Goal: Task Accomplishment & Management: Use online tool/utility

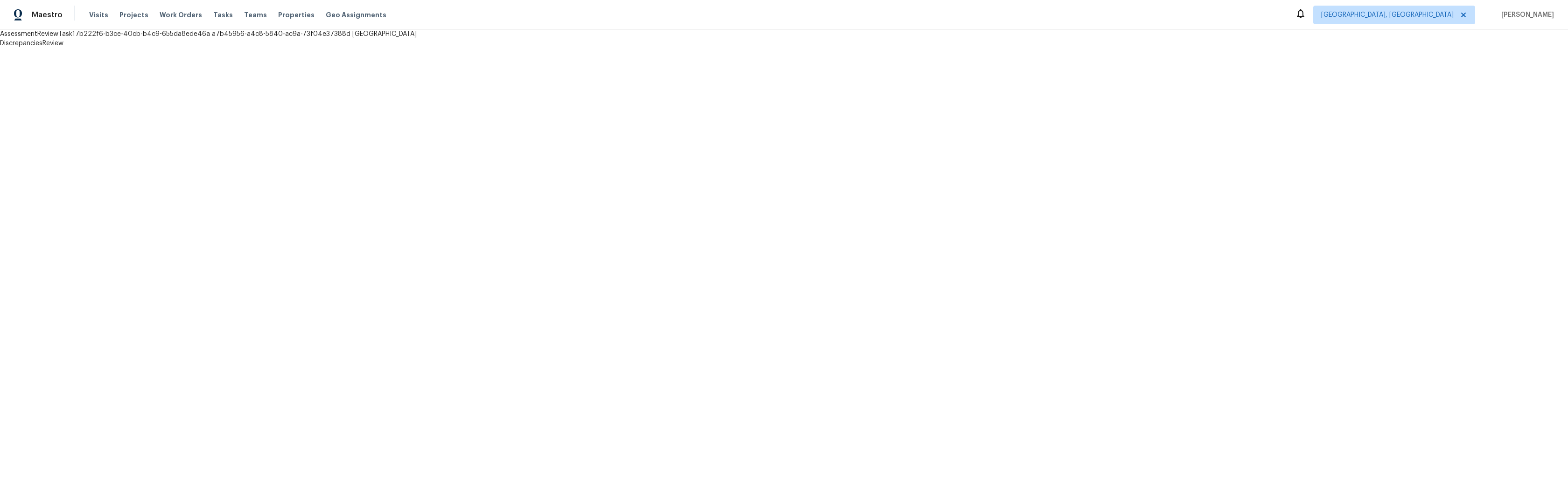
click at [330, 48] on html "Maestro Visits Projects Work Orders Tasks Teams Properties Geo Assignments [GEO…" at bounding box center [784, 24] width 1568 height 48
click at [280, 48] on html "Maestro Visits Projects Work Orders Tasks Teams Properties Geo Assignments Albu…" at bounding box center [784, 24] width 1568 height 48
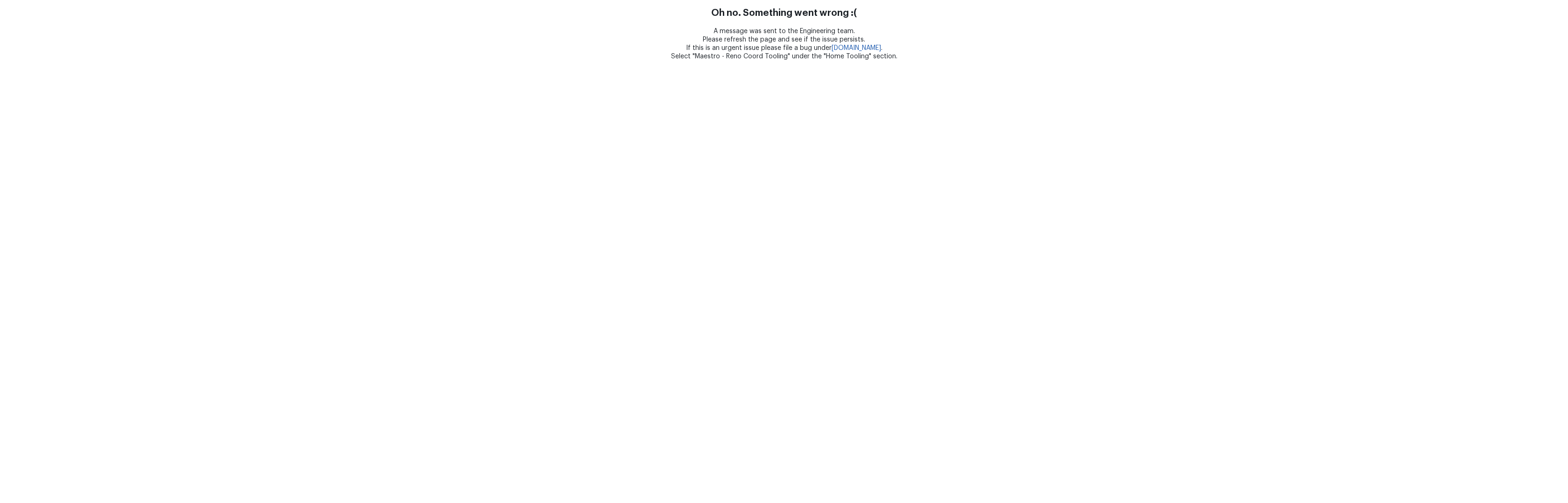
click at [250, 61] on html "Oh no. Something went wrong :( A message was sent to the Engineering team. Plea…" at bounding box center [784, 30] width 1568 height 61
click at [393, 61] on html "Oh no. Something went wrong :( A message was sent to the Engineering team. Plea…" at bounding box center [784, 30] width 1568 height 61
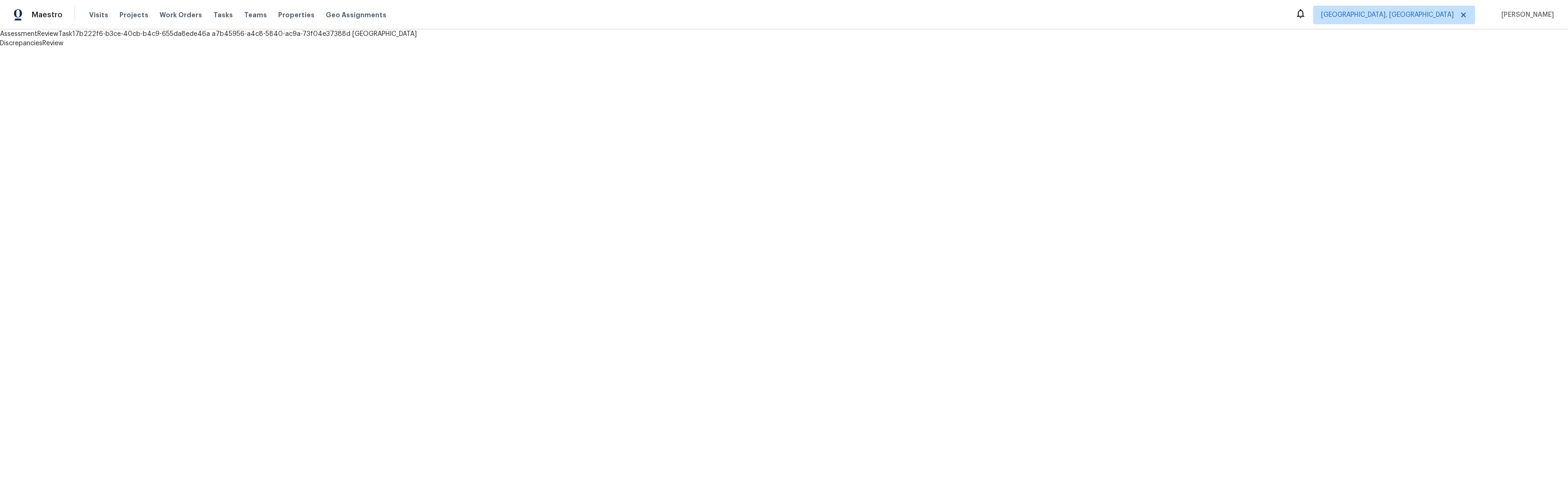
click at [379, 48] on html "Maestro Visits Projects Work Orders Tasks Teams Properties Geo Assignments Albu…" at bounding box center [784, 24] width 1568 height 48
click at [365, 48] on html "Maestro Visits Projects Work Orders Tasks Teams Properties Geo Assignments Albu…" at bounding box center [784, 24] width 1568 height 48
click at [339, 48] on html "Maestro Visits Projects Work Orders Tasks Teams Properties Geo Assignments Albu…" at bounding box center [784, 24] width 1568 height 48
click at [346, 48] on html "Maestro Visits Projects Work Orders Tasks Teams Properties Geo Assignments Albu…" at bounding box center [784, 24] width 1568 height 48
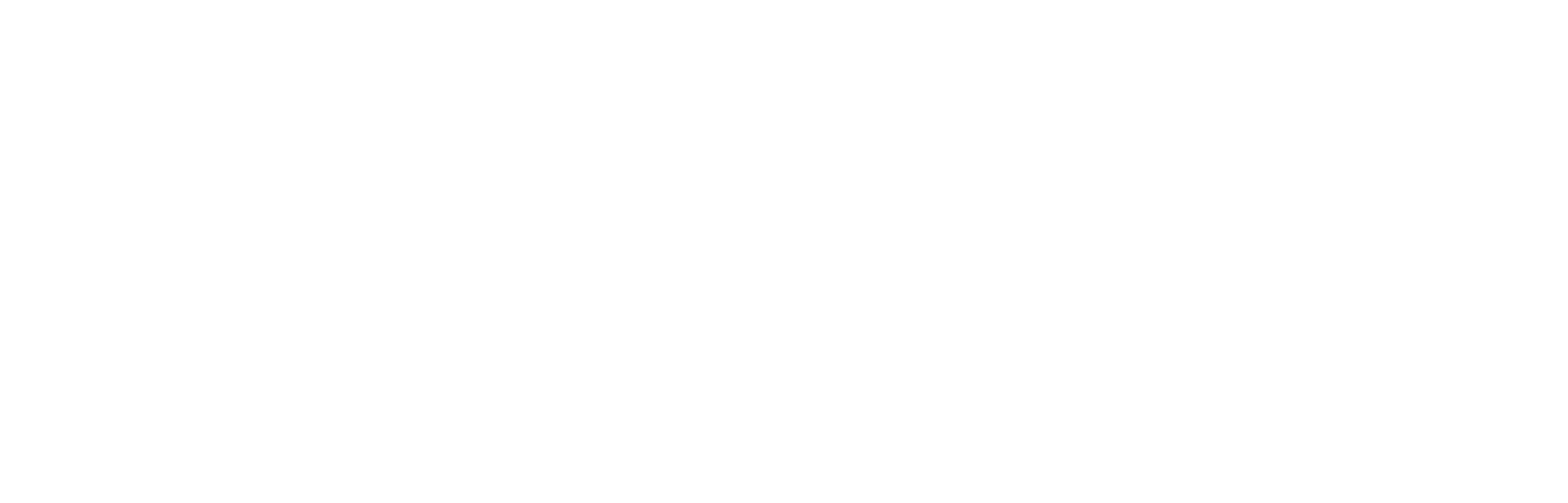
click at [429, 4] on html at bounding box center [784, 2] width 1568 height 4
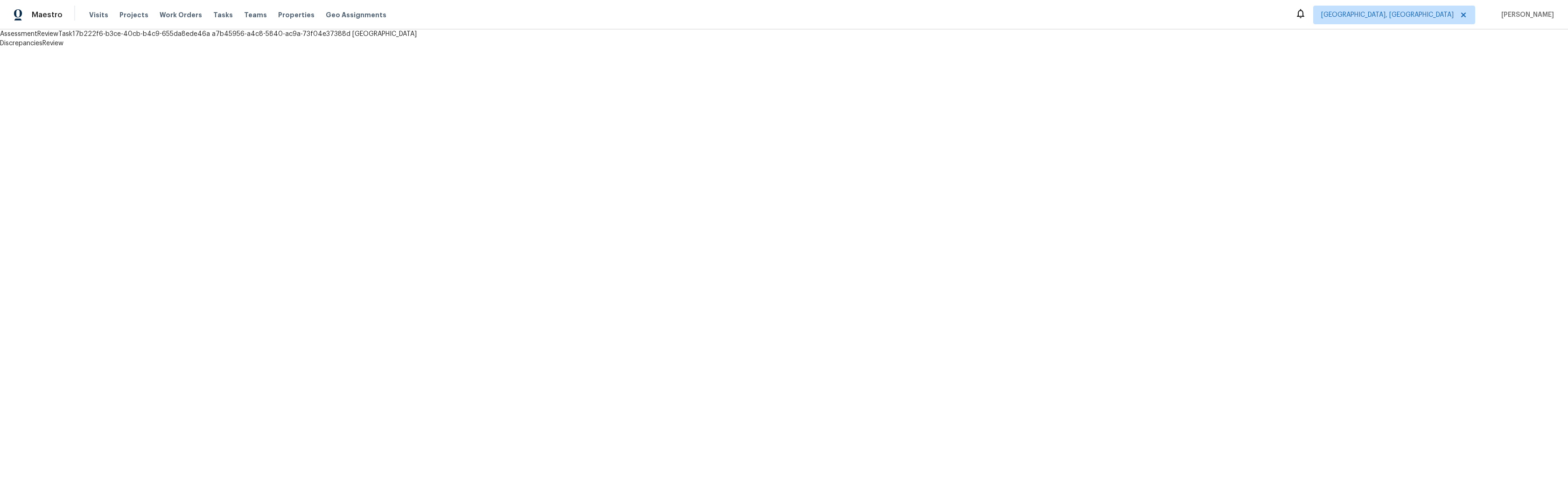
click at [286, 48] on html "Maestro Visits Projects Work Orders Tasks Teams Properties Geo Assignments Albu…" at bounding box center [784, 24] width 1568 height 48
click at [388, 48] on html "Maestro Visits Projects Work Orders Tasks Teams Properties Geo Assignments Albu…" at bounding box center [784, 24] width 1568 height 48
click at [345, 48] on html "Maestro Visits Projects Work Orders Tasks Teams Properties Geo Assignments Albu…" at bounding box center [784, 24] width 1568 height 48
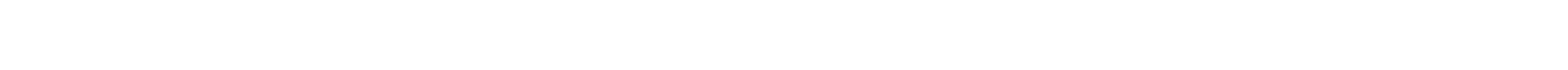
click at [254, 4] on html at bounding box center [784, 2] width 1568 height 4
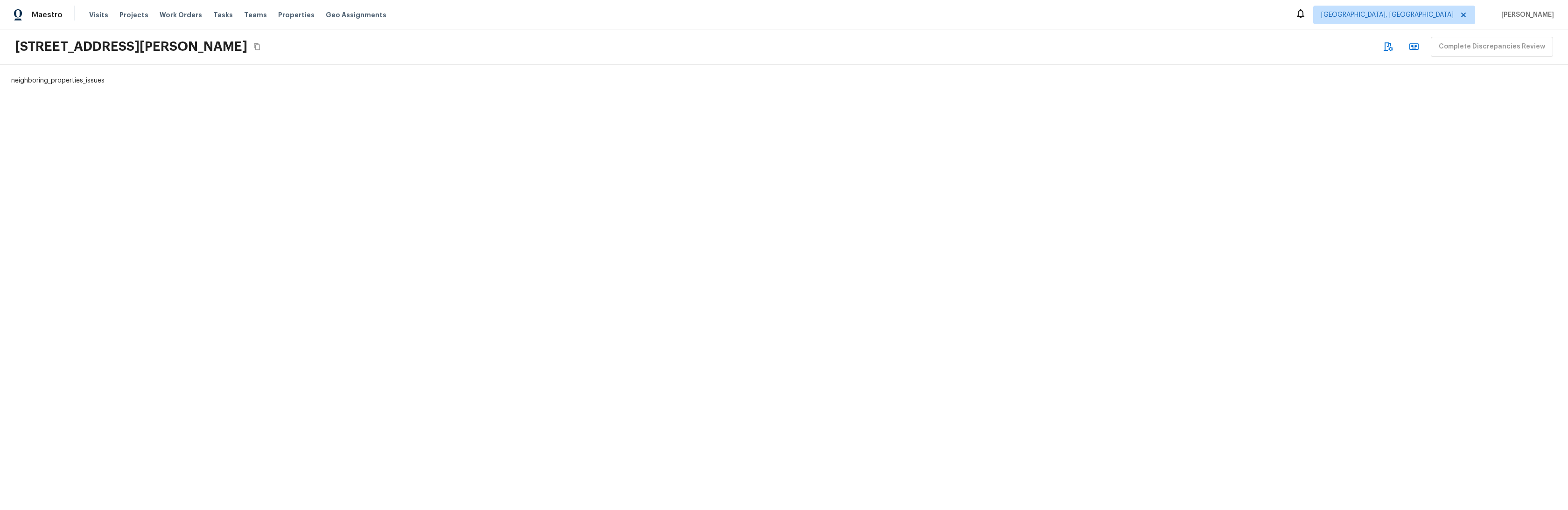
click at [500, 265] on div "neighboring_properties_issues" at bounding box center [784, 288] width 1568 height 446
drag, startPoint x: 97, startPoint y: 100, endPoint x: 78, endPoint y: 97, distance: 19.2
click at [97, 100] on div "neighboring_properties_issues" at bounding box center [112, 288] width 224 height 446
click at [72, 80] on div "neighboring_properties_issues" at bounding box center [112, 288] width 224 height 446
drag, startPoint x: 72, startPoint y: 80, endPoint x: 82, endPoint y: 80, distance: 10.0
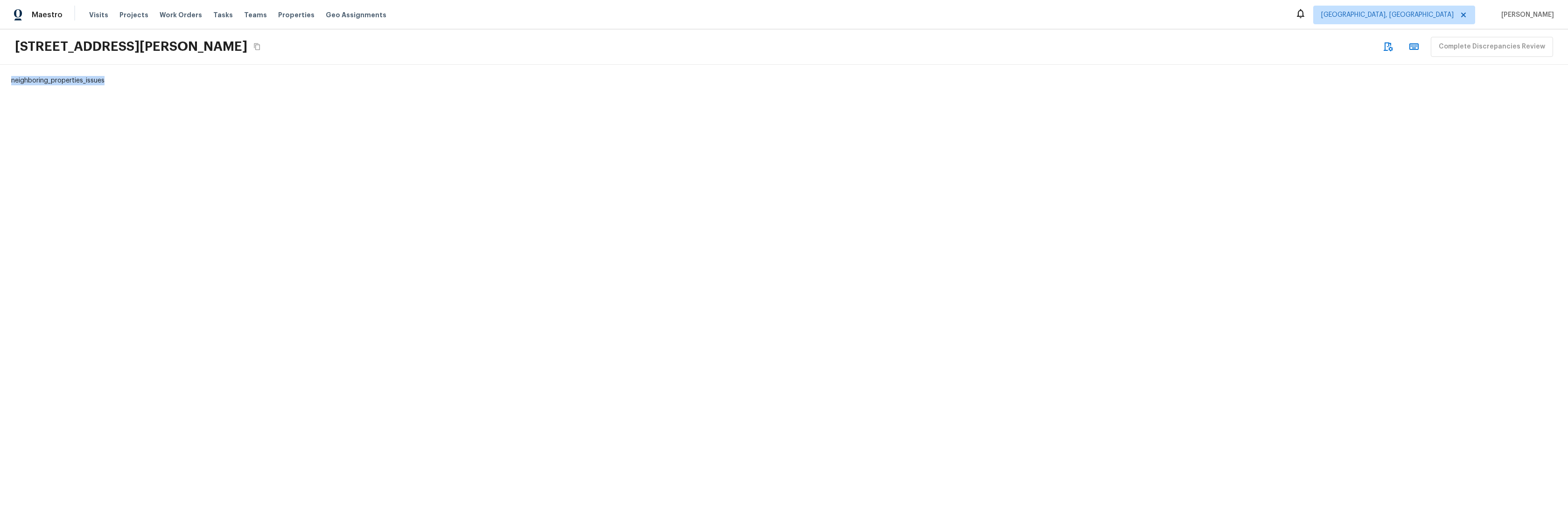
click at [72, 80] on div "neighboring_properties_issues" at bounding box center [112, 288] width 224 height 446
click at [184, 265] on div "neighboring_properties_issues" at bounding box center [112, 288] width 224 height 446
click at [557, 229] on div "neighboring_properties_issues" at bounding box center [784, 288] width 1568 height 446
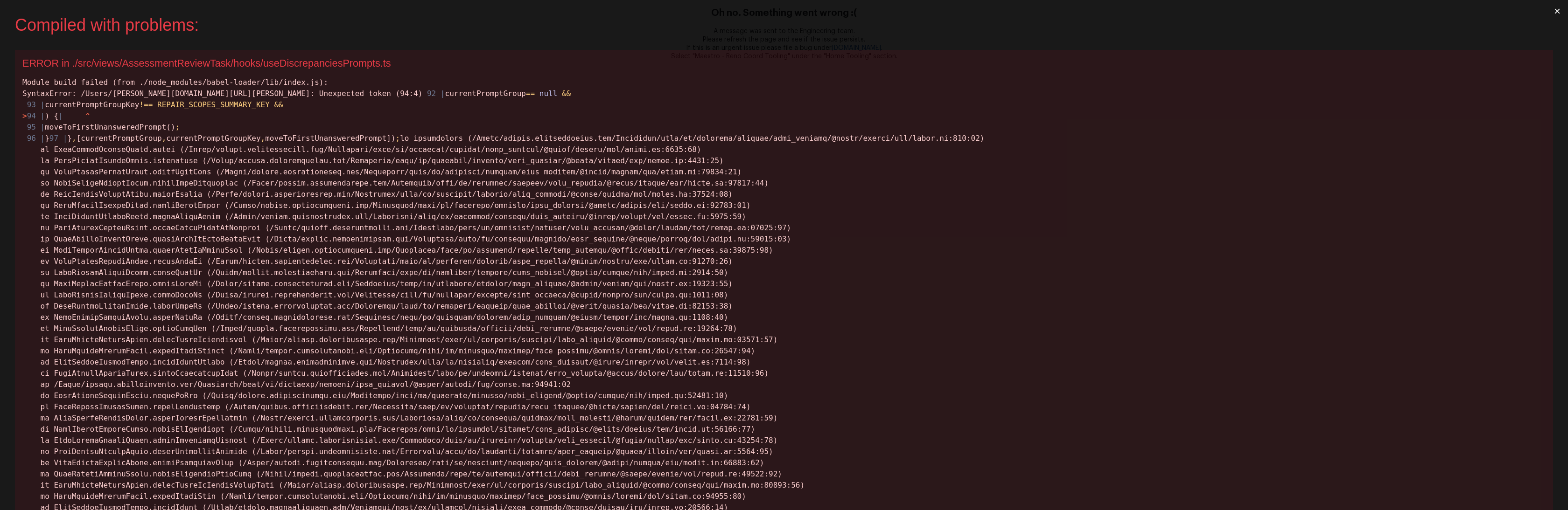
click at [560, 140] on div "Module build failed (from ./node_modules/babel-loader/lib/index.js): SyntaxErro…" at bounding box center [784, 385] width 1523 height 616
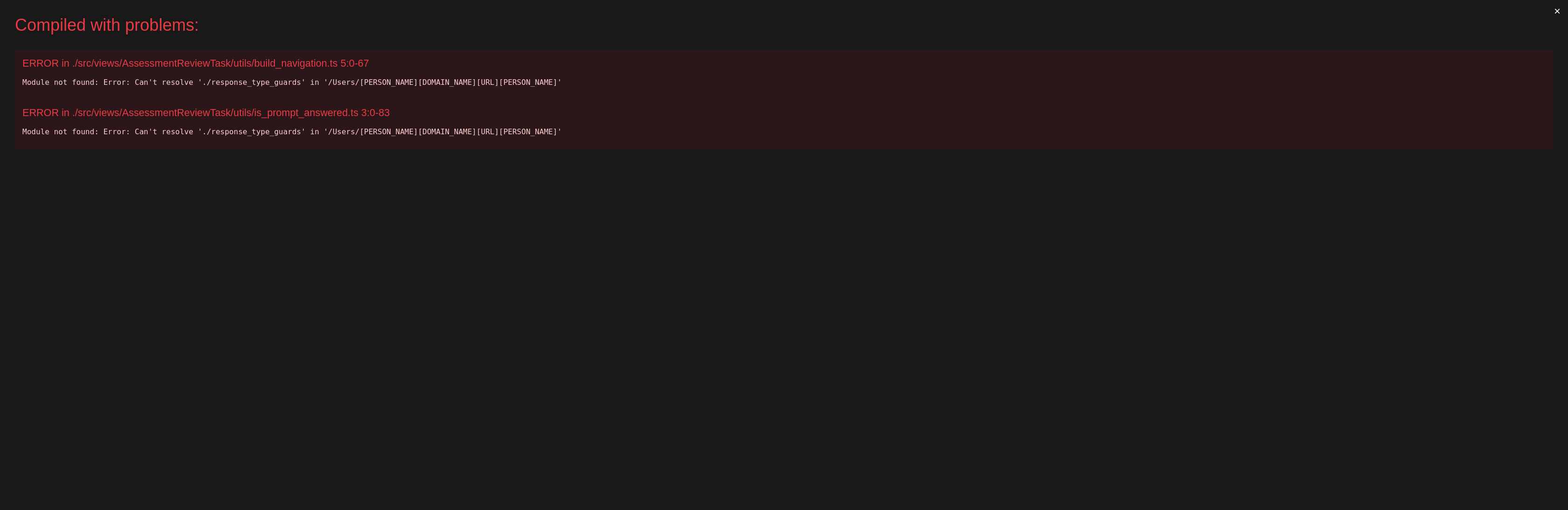
click at [233, 80] on div "Module not found: Error: Can't resolve './response_type_guards' in '/Users/mich…" at bounding box center [784, 82] width 1523 height 11
click at [233, 80] on div "Module not found: Error: Can't resolve './response_type_guards' in '/Users/mich…" at bounding box center [784, 82] width 1523 height 11
copy div "response_type_guards"
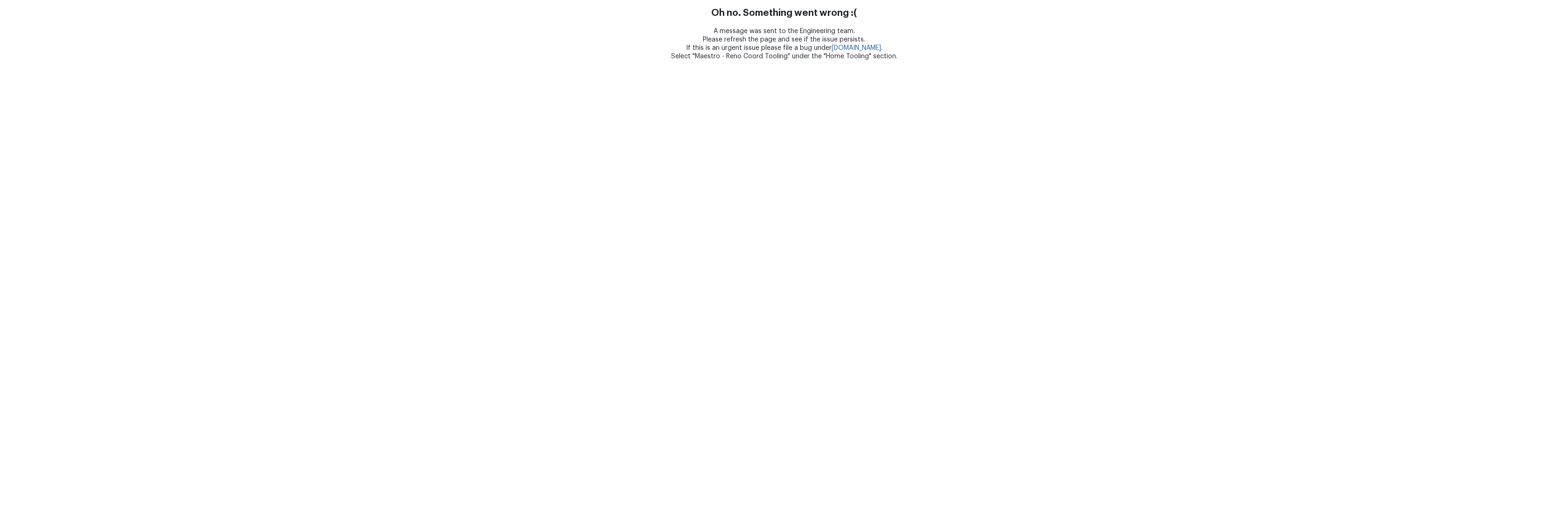
click at [421, 61] on html "Oh no. Something went wrong :( A message was sent to the Engineering team. Plea…" at bounding box center [784, 30] width 1568 height 61
click at [581, 61] on html "Oh no. Something went wrong :( A message was sent to the Engineering team. Plea…" at bounding box center [784, 30] width 1568 height 61
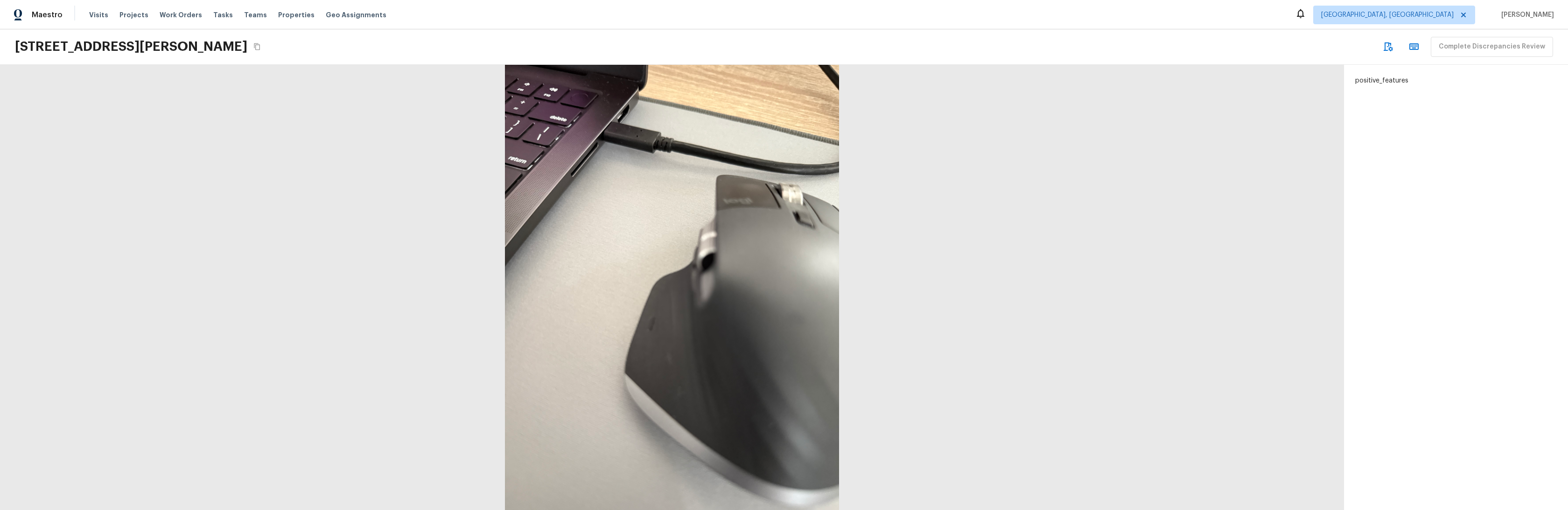
click at [378, 344] on div at bounding box center [672, 288] width 1344 height 446
